Goal: Navigation & Orientation: Find specific page/section

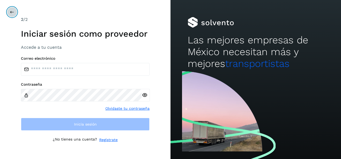
click at [14, 10] on button at bounding box center [12, 12] width 10 height 10
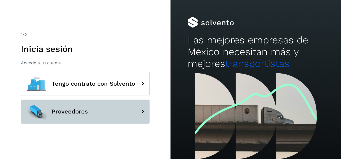
click at [87, 114] on span "Proveedores" at bounding box center [70, 112] width 36 height 6
